Goal: Transaction & Acquisition: Purchase product/service

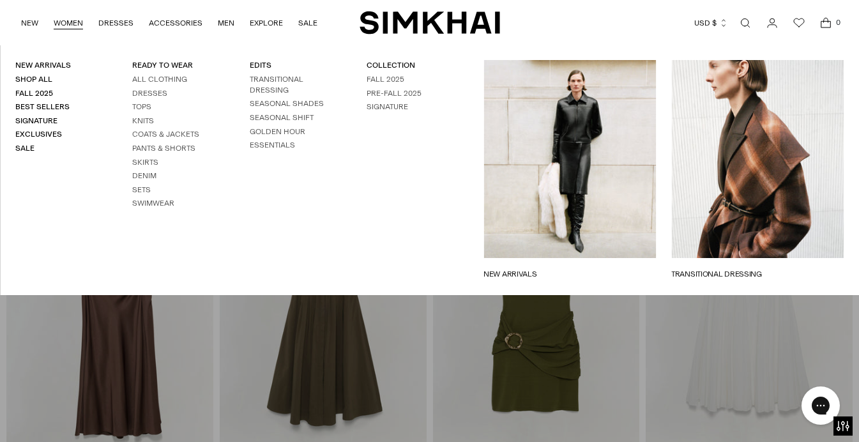
scroll to position [10190, 0]
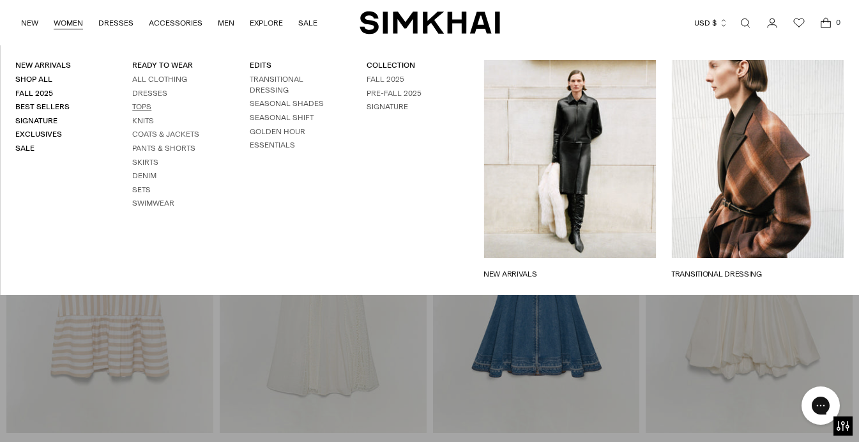
click at [139, 107] on link "Tops" at bounding box center [141, 106] width 19 height 9
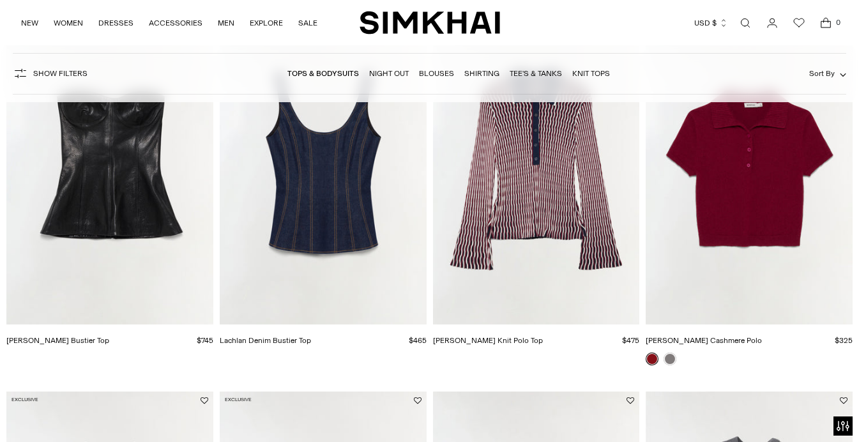
scroll to position [488, 0]
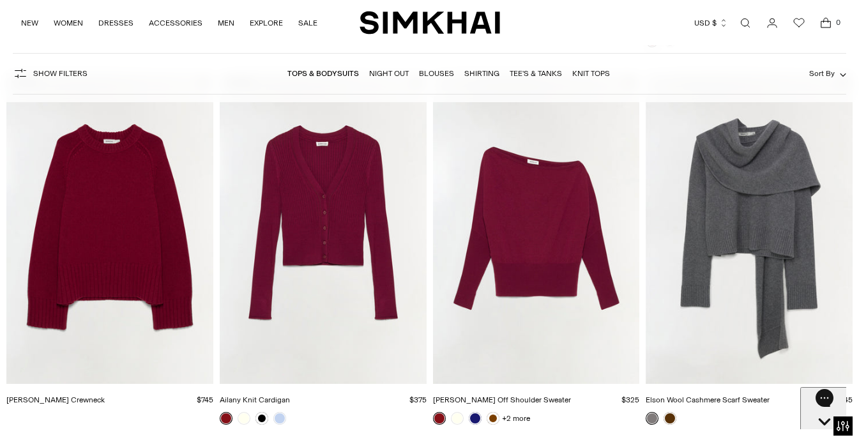
click at [391, 71] on link "Night Out" at bounding box center [389, 73] width 40 height 9
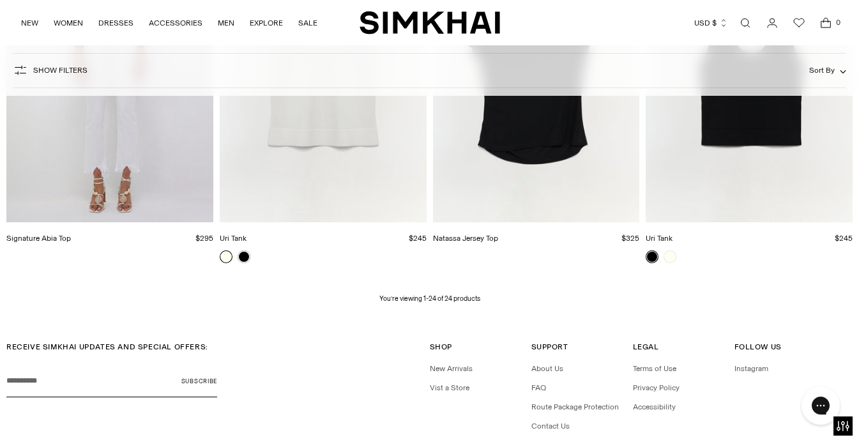
scroll to position [2263, 0]
